Goal: Task Accomplishment & Management: Use online tool/utility

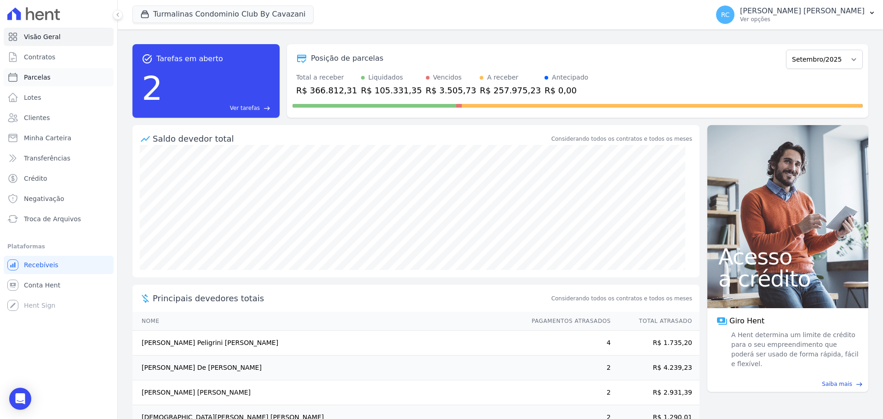
click at [57, 77] on link "Parcelas" at bounding box center [59, 77] width 110 height 18
select select
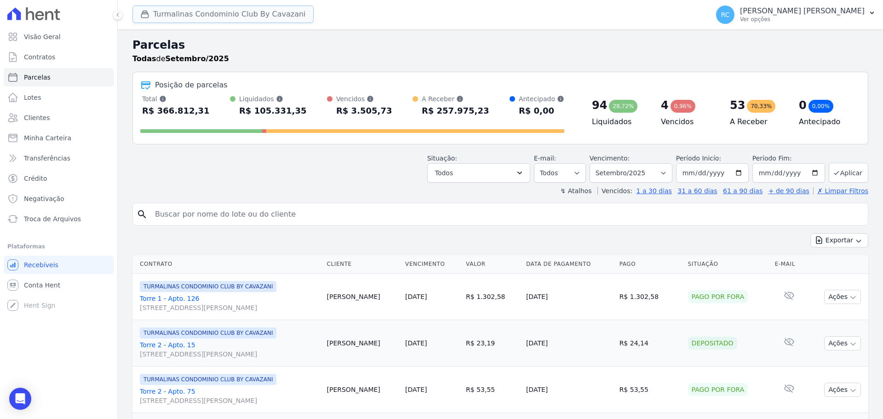
click at [264, 19] on button "Turmalinas Condominio Club By Cavazani" at bounding box center [222, 14] width 181 height 17
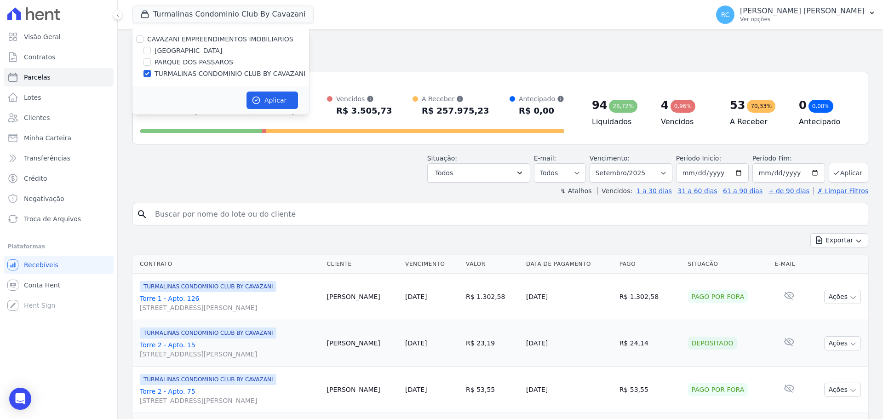
click at [136, 40] on div "CAVAZANI EMPREENDIMENTOS IMOBILIARIOS" at bounding box center [220, 39] width 177 height 10
click at [138, 39] on input "CAVAZANI EMPREENDIMENTOS IMOBILIARIOS" at bounding box center [139, 38] width 7 height 7
checkbox input "true"
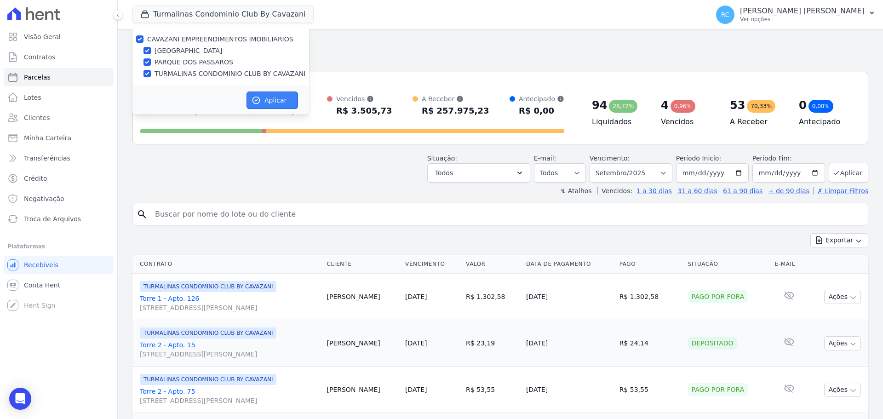
click at [255, 98] on icon "button" at bounding box center [255, 100] width 9 height 9
select select
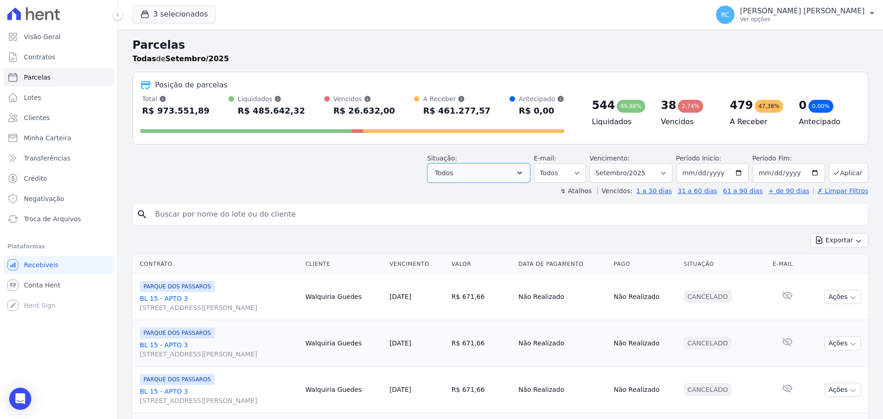
click at [520, 182] on button "Todos" at bounding box center [478, 172] width 103 height 19
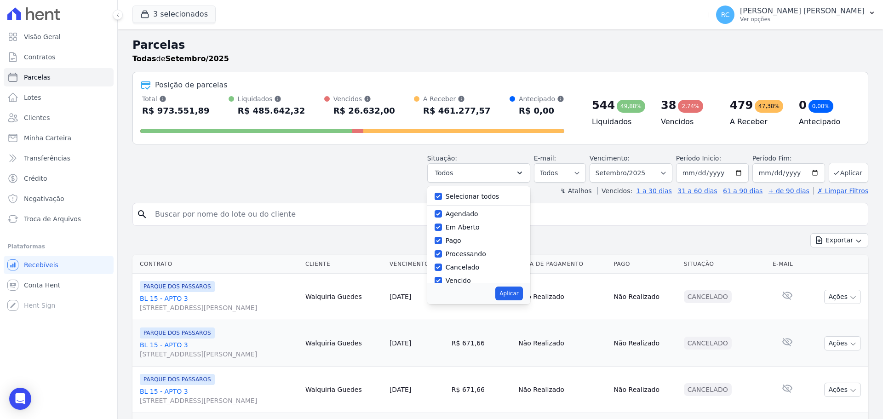
click at [466, 198] on label "Selecionar todos" at bounding box center [472, 196] width 54 height 7
click at [442, 198] on input "Selecionar todos" at bounding box center [437, 196] width 7 height 7
checkbox input "false"
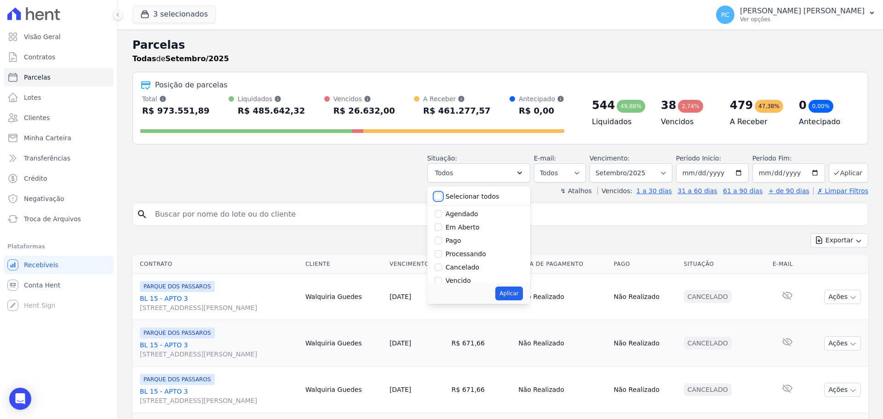
checkbox input "false"
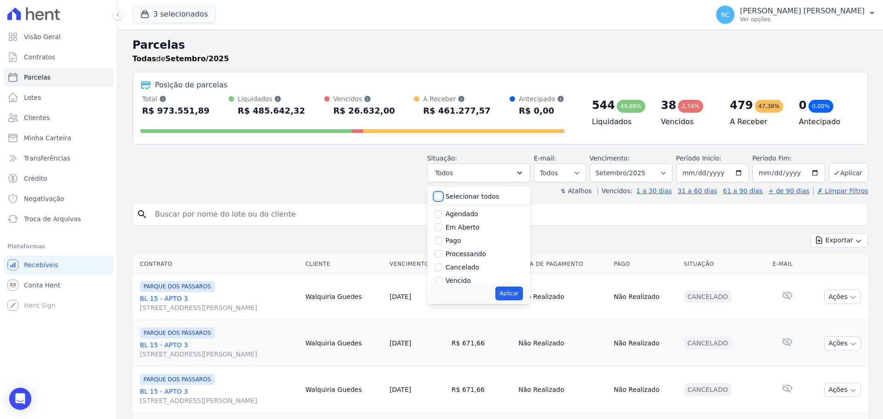
checkbox input "false"
click at [462, 218] on label "Vencido" at bounding box center [457, 218] width 25 height 7
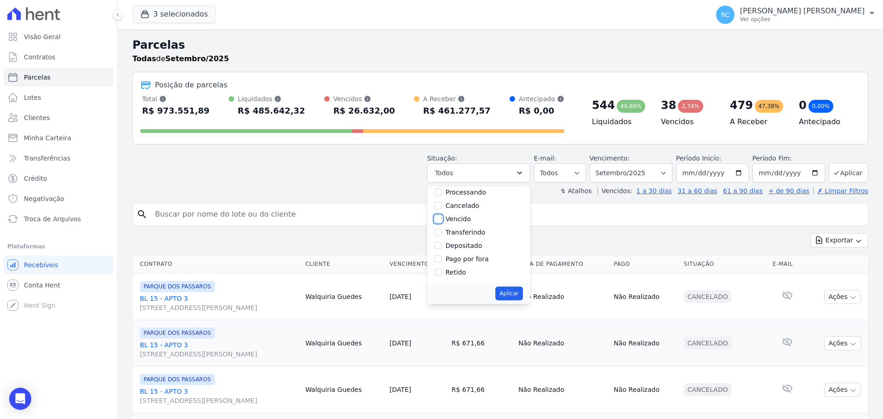
click at [442, 218] on input "Vencido" at bounding box center [437, 218] width 7 height 7
checkbox input "true"
click at [513, 296] on button "Aplicar" at bounding box center [508, 293] width 27 height 14
select select "overdue"
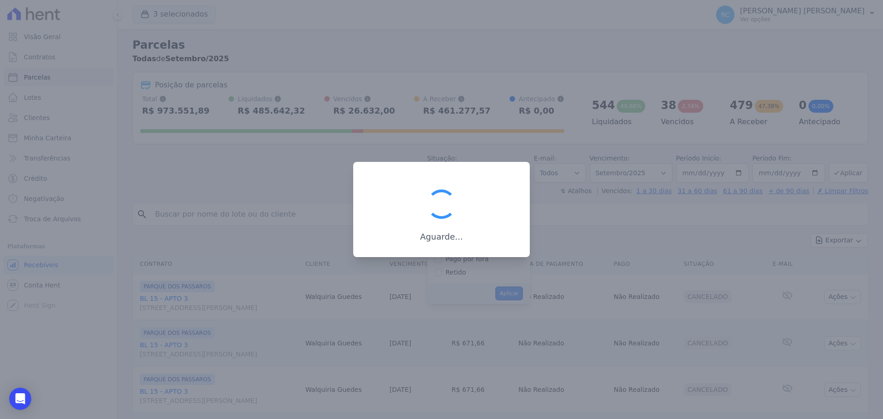
scroll to position [17, 0]
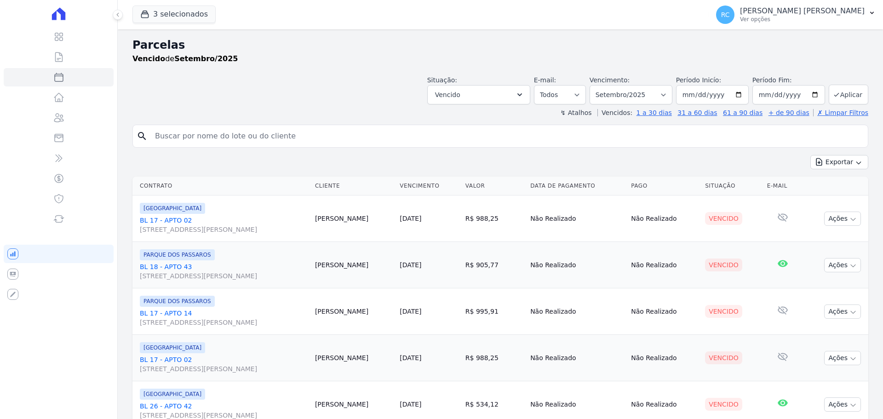
select select
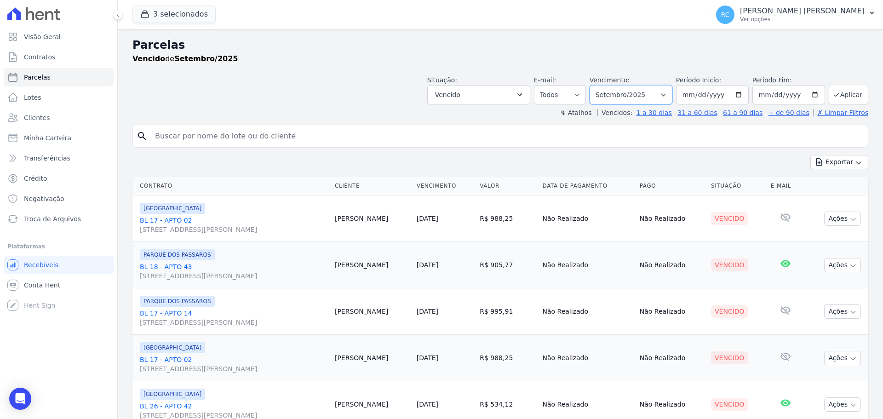
click at [634, 95] on select "Filtrar por período ──────── Todos os meses Dezembro/2021 Janeiro/2022 Fevereir…" at bounding box center [630, 94] width 83 height 19
select select "all"
click at [595, 85] on select "Filtrar por período ──────── Todos os meses Dezembro/2021 Janeiro/2022 Fevereir…" at bounding box center [630, 94] width 83 height 19
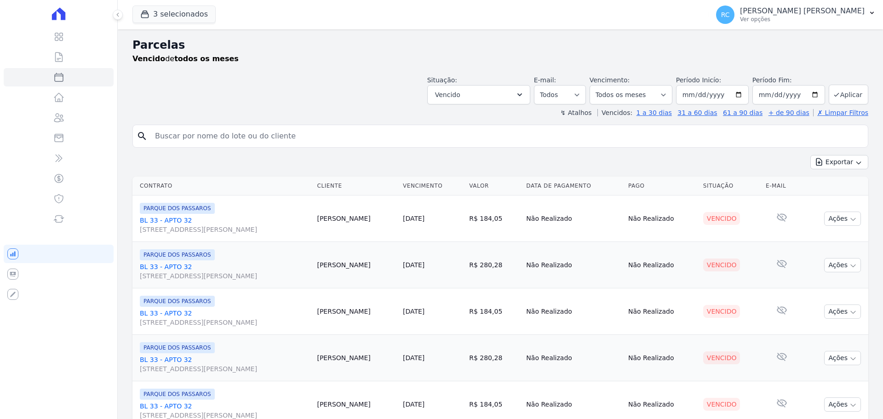
select select
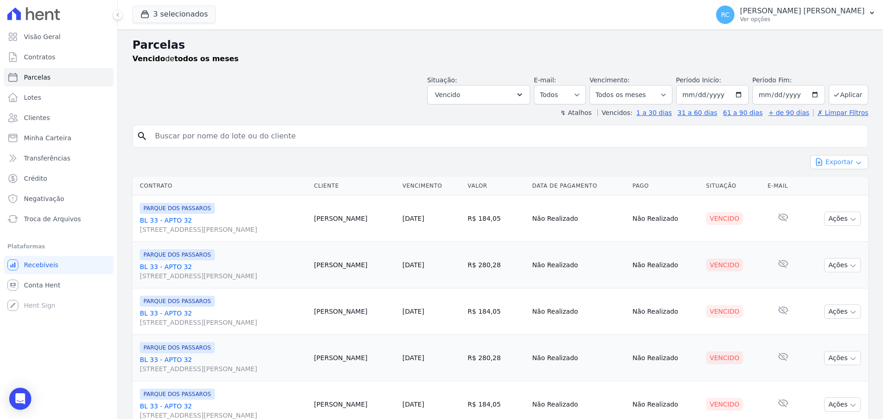
click at [824, 164] on button "Exportar" at bounding box center [839, 162] width 58 height 14
click at [838, 203] on span "Exportar CSV" at bounding box center [838, 199] width 49 height 9
click at [237, 136] on input "search" at bounding box center [506, 136] width 714 height 18
paste input "AGRIMALDO SILVEIRA RIBEIRO JUNIOR"
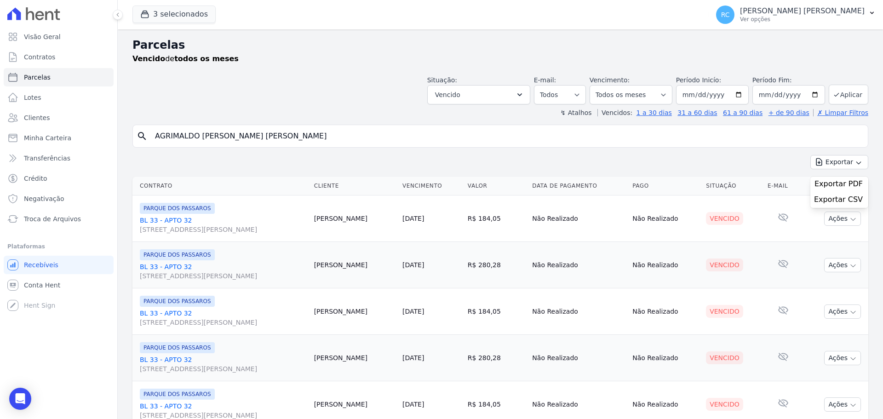
type input "AGRIMALDO SILVEIRA RIBEIRO JUNIOR"
select select
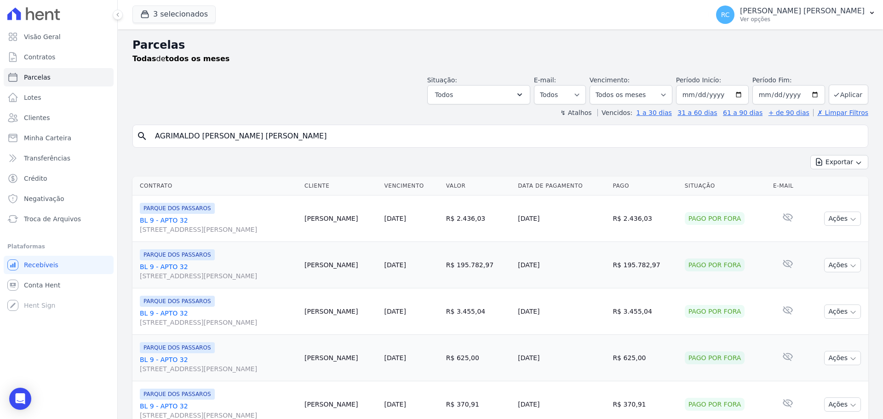
click at [295, 80] on div "Situação: Agendado Em Aberto Pago Processando Cancelado Vencido Transferindo De…" at bounding box center [500, 88] width 736 height 33
drag, startPoint x: 294, startPoint y: 138, endPoint x: 22, endPoint y: 163, distance: 273.3
click at [23, 163] on div "Visão Geral Contratos Parcelas Lotes Clientes Minha Carteira Transferências Cré…" at bounding box center [441, 209] width 883 height 419
paste input "LINE CARDOSO ALCANTARA CAZELATTO"
type input "ALINE CARDOSO ALCANTARA CAZELATTO"
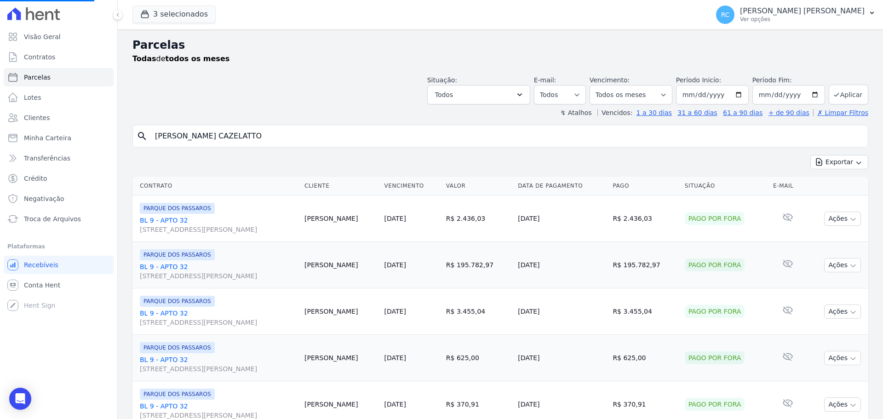
select select
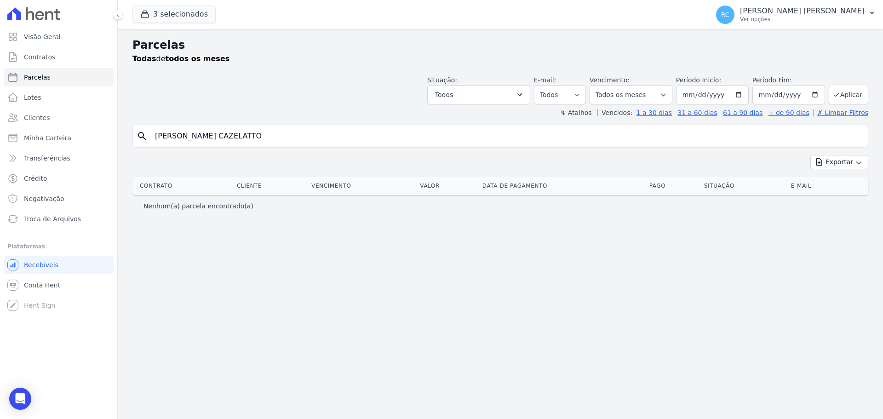
drag, startPoint x: 322, startPoint y: 135, endPoint x: 1, endPoint y: 154, distance: 321.0
click at [0, 154] on div "Visão Geral Contratos Parcelas Lotes Clientes Minha Carteira Transferências Cré…" at bounding box center [441, 209] width 883 height 419
paste input "VARO FERREIRA DE MELO MONTEIR"
type input "ALVARO FERREIRA DE MELO MONTEIRO"
select select
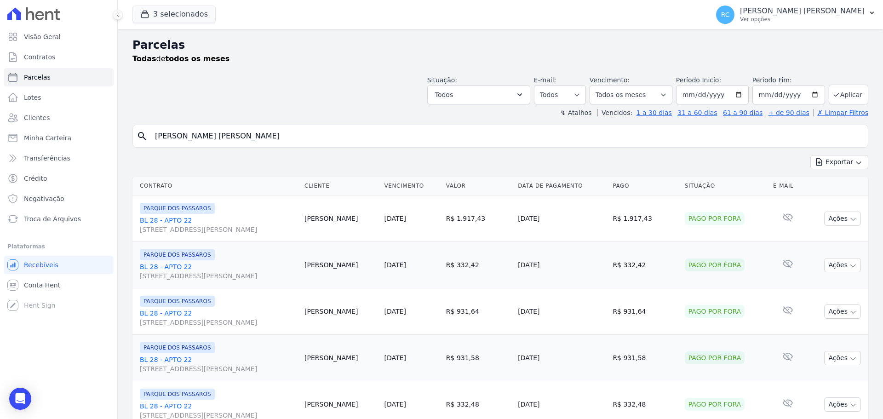
drag, startPoint x: 289, startPoint y: 139, endPoint x: 0, endPoint y: 160, distance: 289.5
click at [0, 160] on div "Visão Geral Contratos Parcelas Lotes Clientes Minha Carteira Transferências Cré…" at bounding box center [441, 209] width 883 height 419
paste input "NDERSON GONCALVES FERREIRA"
type input "ANDERSON GONCALVES FERREIRA"
select select
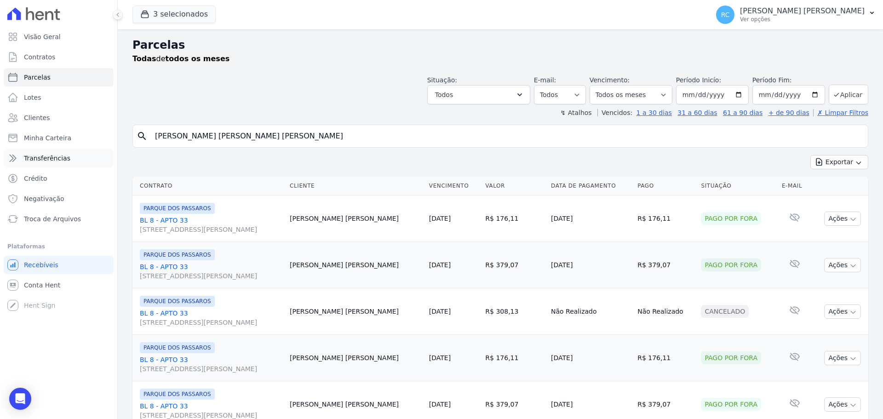
drag, startPoint x: 285, startPoint y: 136, endPoint x: 10, endPoint y: 159, distance: 276.4
click at [10, 159] on div "Visão Geral Contratos Parcelas Lotes Clientes Minha Carteira Transferências Cré…" at bounding box center [441, 209] width 883 height 419
paste input "Beatriz dos Santos Dias"
type input "Beatriz dos Santos Dias"
select select
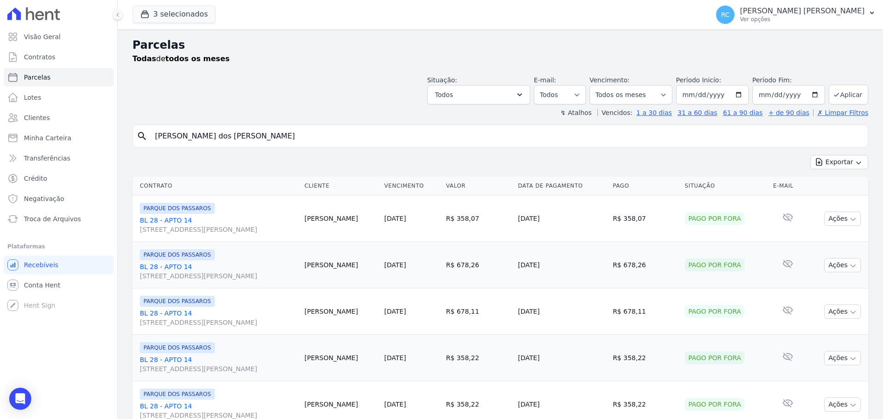
drag, startPoint x: 268, startPoint y: 137, endPoint x: 0, endPoint y: 168, distance: 270.2
click at [0, 168] on div "Visão Geral Contratos Parcelas Lotes Clientes Minha Carteira Transferências Cré…" at bounding box center [441, 209] width 883 height 419
paste input "CRISTINA REIS DOS SANTOS"
type input "CRISTINA REIS DOS SANTOS"
select select
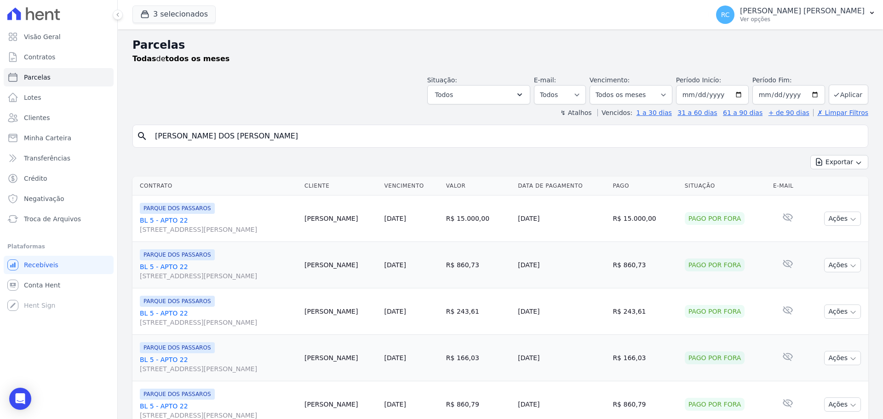
drag, startPoint x: 288, startPoint y: 132, endPoint x: 0, endPoint y: 151, distance: 288.4
click at [0, 151] on div "Visão Geral Contratos Parcelas Lotes Clientes Minha Carteira Transferências Cré…" at bounding box center [441, 209] width 883 height 419
paste input "DANIELA MARIA DA SILVA INOCENCIO LOPE"
type input "DANIELA MARIA DA SILVA INOCENCIO LOPES"
select select
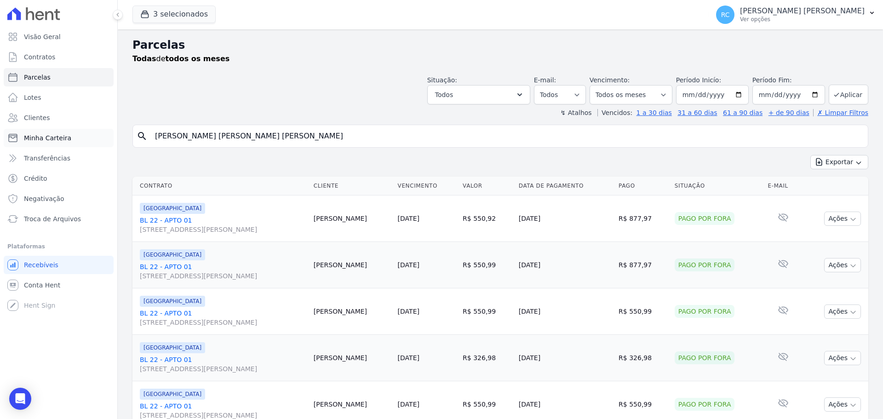
drag, startPoint x: 343, startPoint y: 129, endPoint x: 15, endPoint y: 145, distance: 328.6
click at [15, 145] on div "Visão Geral Contratos Parcelas Lotes Clientes Minha Carteira Transferências Cré…" at bounding box center [441, 209] width 883 height 419
paste input "VI DA SILVA DE OLIVEIRA"
type input "DAVI DA SILVA DE OLIVEIRA"
select select
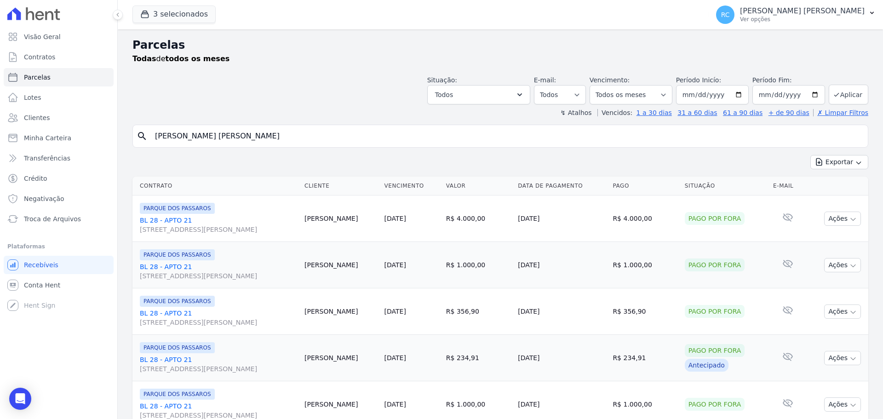
drag, startPoint x: 274, startPoint y: 137, endPoint x: 0, endPoint y: 154, distance: 275.1
click at [0, 154] on div "Visão Geral Contratos Parcelas Lotes Clientes Minha Carteira Transferências Cré…" at bounding box center [441, 209] width 883 height 419
paste input "IEGO DIAS DE SOUS"
type input "DIEGO DIAS DE SOUSA"
select select
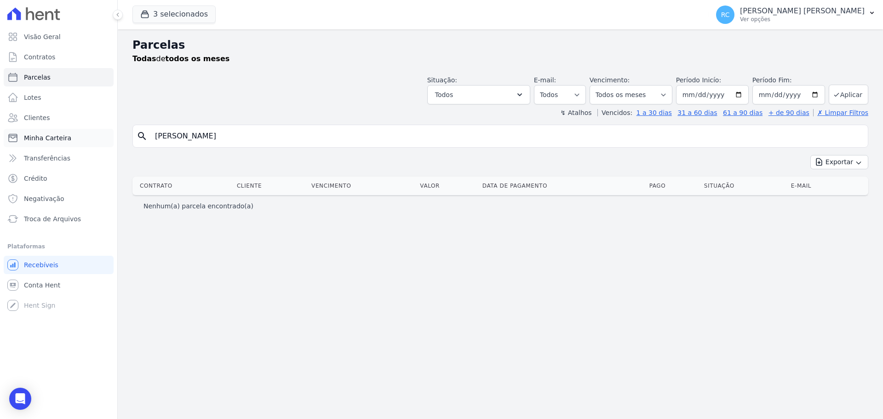
drag, startPoint x: 137, startPoint y: 139, endPoint x: 82, endPoint y: 139, distance: 54.7
click at [82, 139] on div "Visão Geral Contratos Parcelas Lotes Clientes Minha Carteira Transferências Cré…" at bounding box center [441, 209] width 883 height 419
paste input "EDSON JOSE DA SILV"
type input "EDSON JOSE DA SILVA"
select select
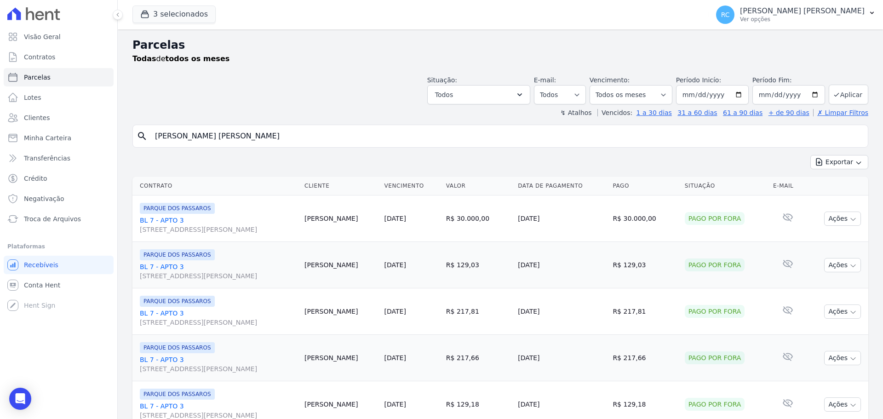
drag, startPoint x: 157, startPoint y: 142, endPoint x: 0, endPoint y: 148, distance: 157.3
click at [0, 148] on div "Visão Geral Contratos Parcelas Lotes Clientes Minha Carteira Transferências Cré…" at bounding box center [441, 209] width 883 height 419
paste input "LIESER ALVES DE OLIVEIR"
type input "ELIESER ALVES DE OLIVEIRA"
select select
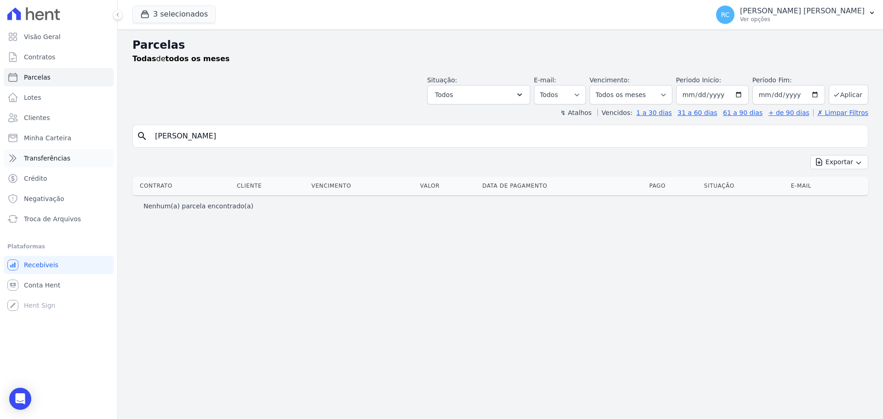
drag, startPoint x: 308, startPoint y: 136, endPoint x: 7, endPoint y: 159, distance: 301.5
click at [7, 159] on div "Visão Geral Contratos Parcelas Lotes Clientes Minha Carteira Transferências Cré…" at bounding box center [441, 209] width 883 height 419
paste input "FERNANDA GHIRALDI NOBRE SAMPAIO"
type input "FERNANDA GHIRALDI NOBRE SAMPAIO"
select select
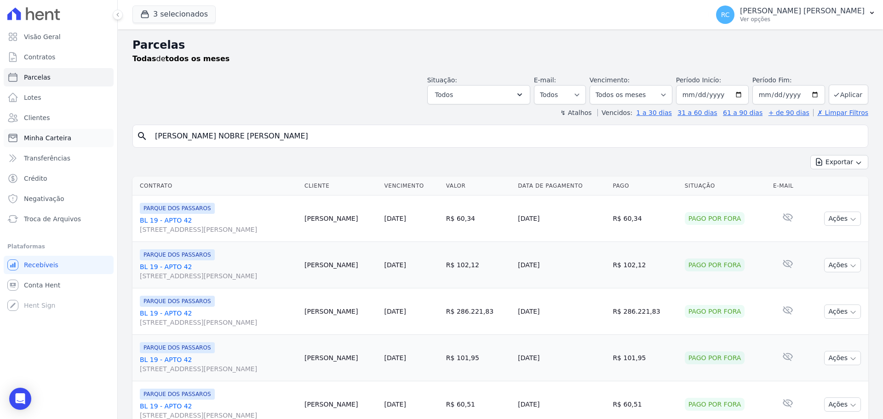
paste input "JAQUELINI FLORIANO DA SILVA"
drag, startPoint x: 205, startPoint y: 134, endPoint x: 63, endPoint y: 143, distance: 141.9
click at [63, 143] on div "Visão Geral Contratos Parcelas Lotes Clientes Minha Carteira Transferências Cré…" at bounding box center [441, 209] width 883 height 419
type input "JAQUELINI FLORIANO DA SILVA"
select select
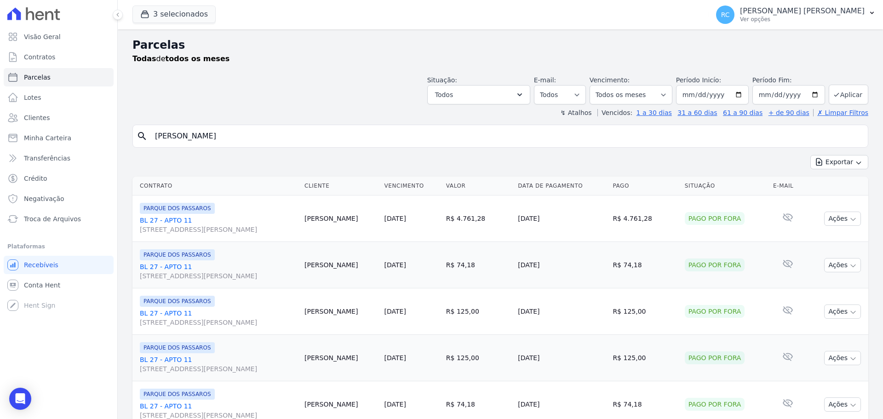
drag, startPoint x: 292, startPoint y: 140, endPoint x: 0, endPoint y: 180, distance: 295.1
click at [0, 178] on div "Visão Geral Contratos Parcelas Lotes Clientes Minha Carteira Transferências Cré…" at bounding box center [441, 209] width 883 height 419
paste input "OICE MANCHEIN MARTINS"
type input "JOICE MANCHEIN MARTINS"
select select
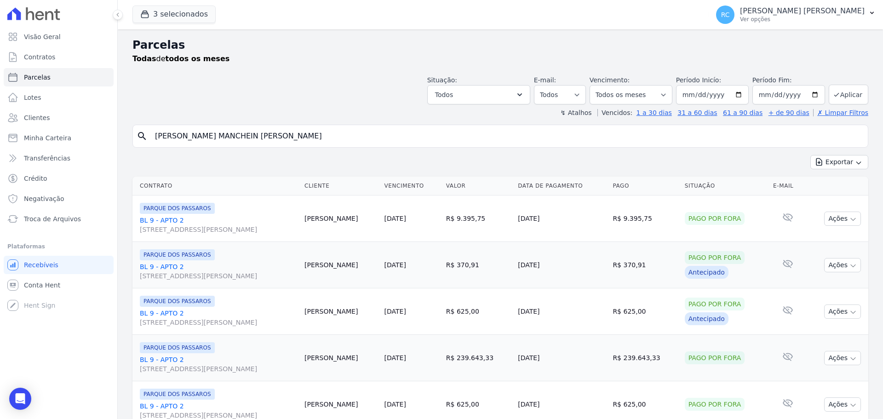
drag, startPoint x: 283, startPoint y: 133, endPoint x: 0, endPoint y: 152, distance: 283.8
click at [0, 152] on div "Visão Geral Contratos Parcelas Lotes Clientes Minha Carteira Transferências Cré…" at bounding box center [441, 209] width 883 height 419
paste input "LARIANE MOURA LIMA"
type input "LARIANE MOURA LIMA"
select select
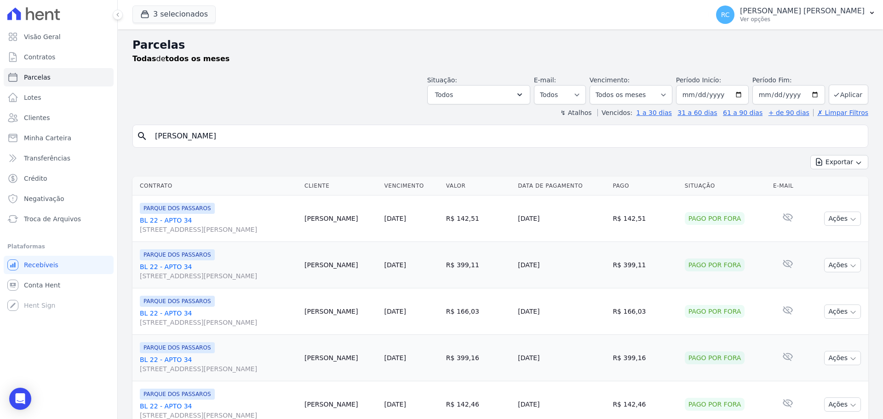
drag, startPoint x: 84, startPoint y: 135, endPoint x: 0, endPoint y: 151, distance: 85.1
click at [0, 149] on div "Visão Geral Contratos Parcelas Lotes Clientes Minha Carteira Transferências Cré…" at bounding box center [441, 209] width 883 height 419
paste input "UCAS BRANDAO DOS SANTOS"
type input "LUCAS BRANDAO DOS SANTOS"
select select
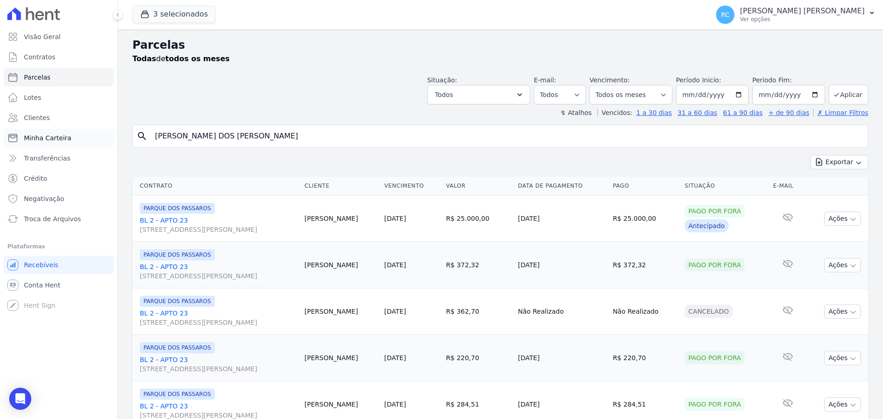
drag, startPoint x: 284, startPoint y: 127, endPoint x: 98, endPoint y: 146, distance: 186.7
click at [111, 146] on div "Visão Geral Contratos Parcelas Lotes Clientes Minha Carteira Transferências Cré…" at bounding box center [441, 209] width 883 height 419
paste input "GOMES DA SILVA"
type input "LUCAS GOMES DA SILVA"
select select
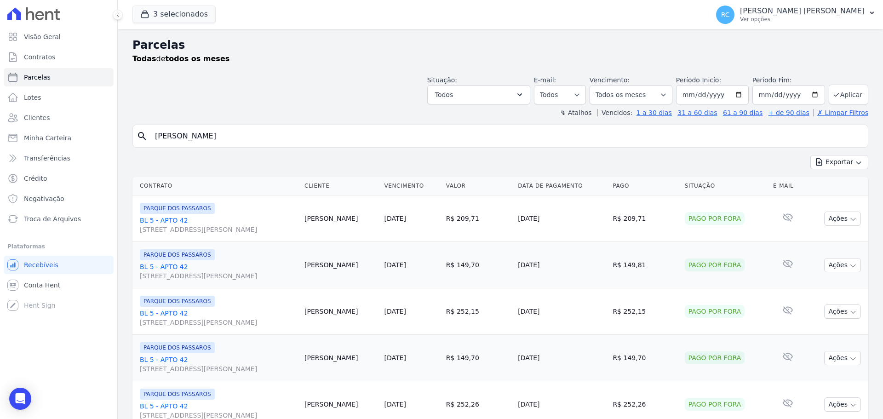
drag, startPoint x: 269, startPoint y: 126, endPoint x: 0, endPoint y: 137, distance: 269.2
click at [0, 138] on div "Visão Geral Contratos Parcelas Lotes Clientes Minha Carteira Transferências Cré…" at bounding box center [441, 209] width 883 height 419
paste input "SOUZA DE S"
type input "LUCAS SOUZA DE SA"
select select
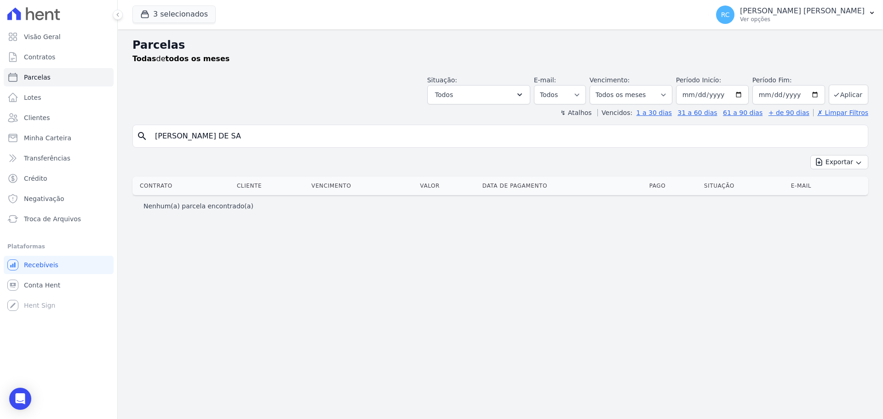
drag, startPoint x: 281, startPoint y: 125, endPoint x: 331, endPoint y: 131, distance: 49.7
click at [0, 124] on div "Visão Geral Contratos Parcelas Lotes Clientes Minha Carteira Transferências Cré…" at bounding box center [441, 209] width 883 height 419
drag, startPoint x: 0, startPoint y: 165, endPoint x: 58, endPoint y: 165, distance: 57.9
click at [0, 173] on div "Visão Geral Contratos Parcelas Lotes Clientes Minha Carteira Transferências Cré…" at bounding box center [441, 209] width 883 height 419
paste input "MANOEL SOARES GAM"
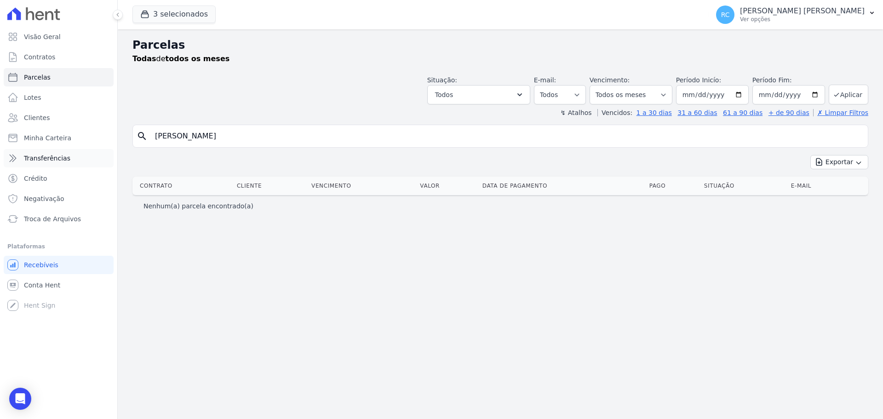
type input "MANOEL SOARES GAMA"
select select
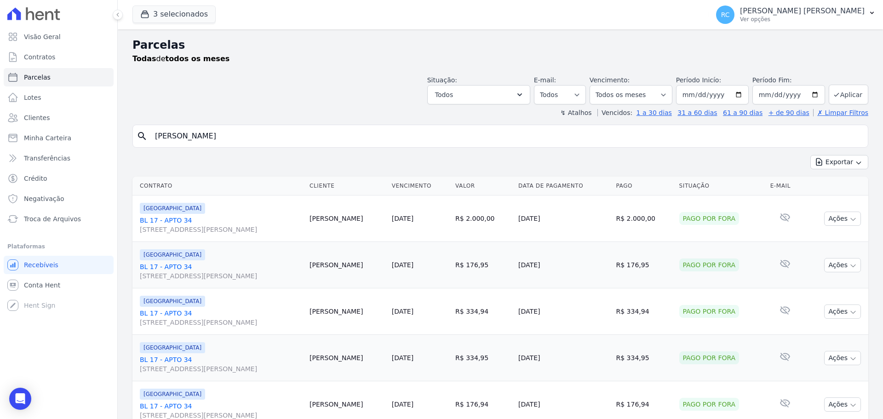
drag, startPoint x: 245, startPoint y: 133, endPoint x: 0, endPoint y: 159, distance: 246.4
click at [0, 159] on div "Visão Geral Contratos Parcelas Lotes Clientes Minha Carteira Transferências Cré…" at bounding box center [441, 209] width 883 height 419
paste input "RILIA DOS SANTOS PINTO"
type input "MARILIA DOS SANTOS PINTO"
select select
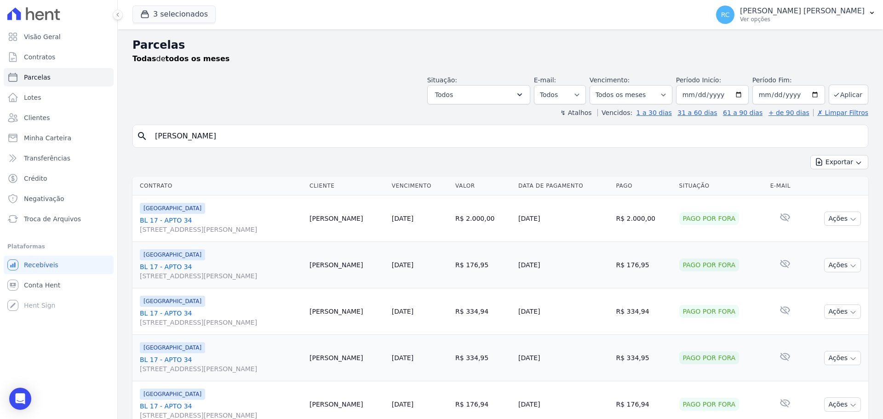
drag, startPoint x: 14, startPoint y: 152, endPoint x: 115, endPoint y: 126, distance: 104.4
click at [47, 138] on div "Visão Geral Contratos Parcelas Lotes Clientes Minha Carteira Transferências Cré…" at bounding box center [441, 209] width 883 height 419
paste input "RILIA DOS SANTOS PINTO"
type input "MARILIA DOS SANTOS PINTO"
select select
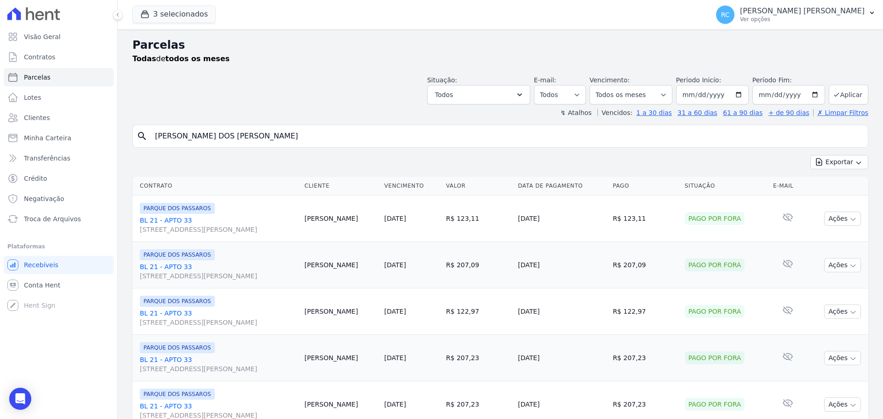
drag, startPoint x: 274, startPoint y: 135, endPoint x: 0, endPoint y: 155, distance: 275.2
click at [0, 155] on div "Visão Geral Contratos Parcelas Lotes Clientes Minha Carteira Transferências Cré…" at bounding box center [441, 209] width 883 height 419
paste input "PAULO CESAR GALVAO DIOG"
type input "PAULO CESAR GALVAO DIOGO"
select select
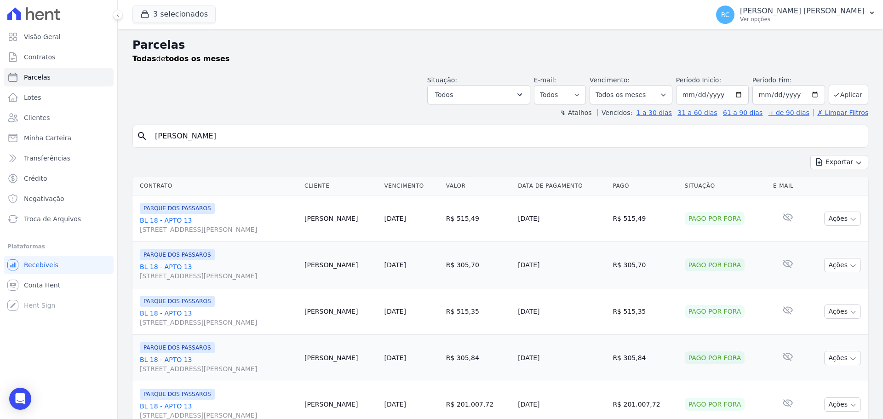
drag, startPoint x: 271, startPoint y: 140, endPoint x: 0, endPoint y: 170, distance: 272.9
click at [0, 170] on div "Visão Geral Contratos Parcelas Lotes Clientes Minha Carteira Transferências Cré…" at bounding box center [441, 209] width 883 height 419
paste input "RENATA DE FREITAS DE OLIVEIRA"
type input "RENATA DE FREITAS DE OLIVEIRA"
select select
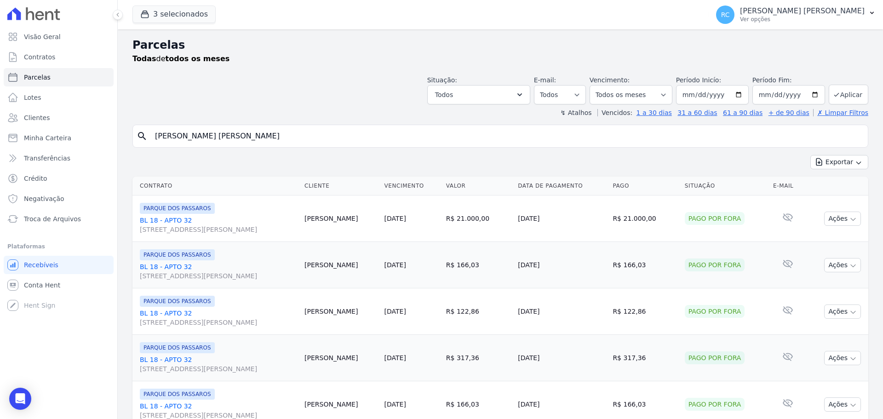
drag, startPoint x: 281, startPoint y: 133, endPoint x: 0, endPoint y: 144, distance: 281.6
click at [0, 144] on div "Visão Geral Contratos Parcelas Lotes Clientes Minha Carteira Transferências Cré…" at bounding box center [441, 209] width 883 height 419
paste input "SIMONE DA SILVA FONSEC"
type input "SIMONE DA SILVA FONSECA"
select select
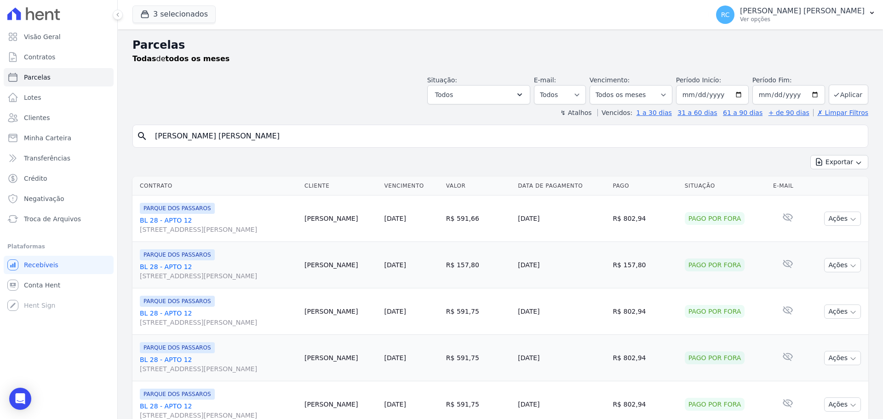
drag, startPoint x: 220, startPoint y: 140, endPoint x: 0, endPoint y: 167, distance: 221.9
click at [0, 167] on div "Visão Geral Contratos Parcelas Lotes Clientes Minha Carteira Transferências Cré…" at bounding box center [441, 209] width 883 height 419
paste input "THAIS MARQUES DA SILV"
type input "THAIS MARQUES DA SILVA"
select select
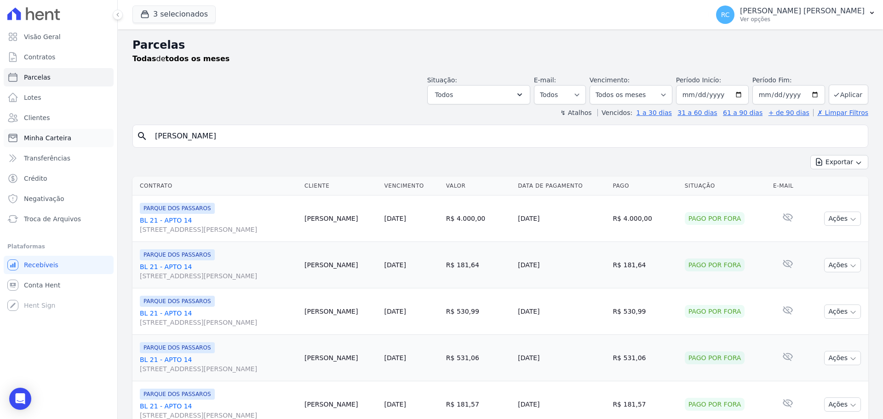
drag, startPoint x: 261, startPoint y: 133, endPoint x: 16, endPoint y: 130, distance: 245.1
click at [18, 131] on div "Visão Geral Contratos Parcelas Lotes Clientes Minha Carteira Transferências Cré…" at bounding box center [441, 209] width 883 height 419
paste input "WANDERSON JOSE"
type input "WANDERSON JOSE DA SILVA"
select select
